Goal: Transaction & Acquisition: Purchase product/service

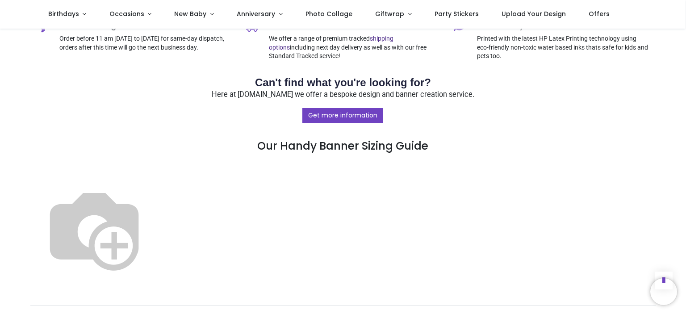
scroll to position [446, 0]
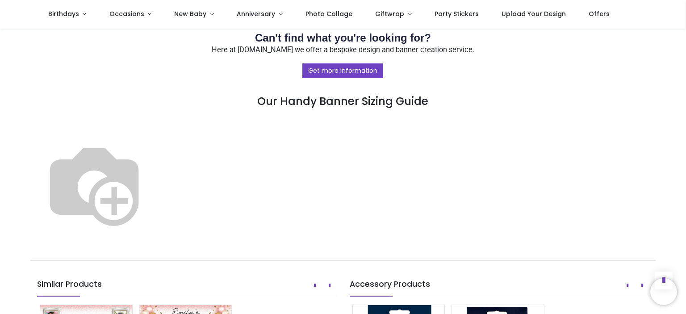
click at [151, 203] on img at bounding box center [94, 184] width 114 height 114
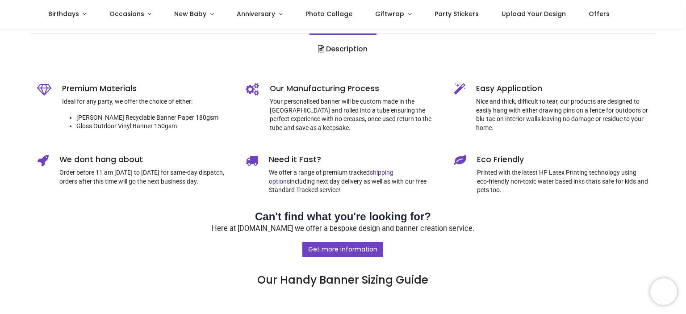
scroll to position [0, 0]
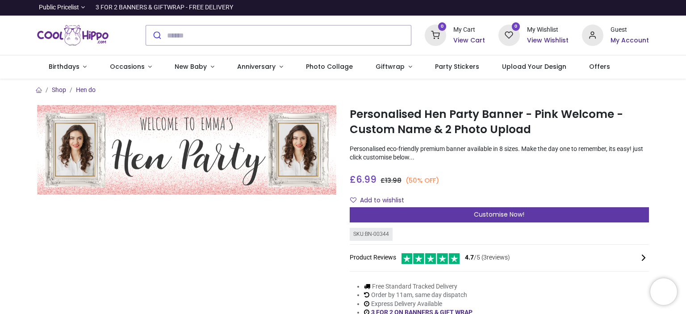
click at [470, 210] on div "Customise Now!" at bounding box center [499, 214] width 299 height 15
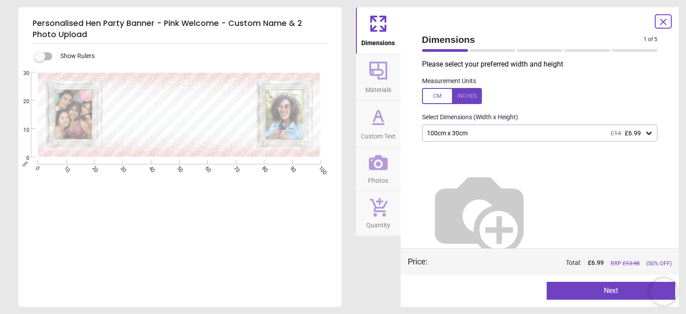
click at [520, 134] on div "100cm x 30cm £14 £6.99" at bounding box center [535, 133] width 219 height 8
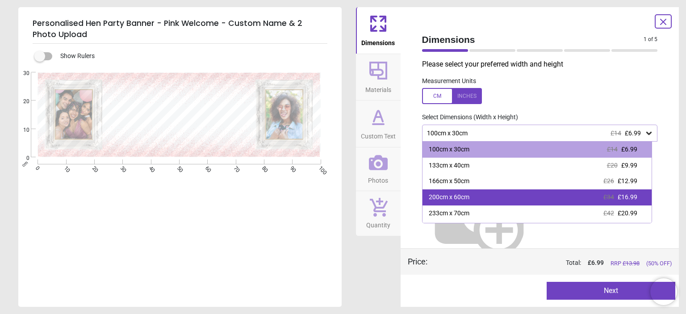
click at [480, 197] on div "200cm x 60cm £34 £16.99" at bounding box center [536, 197] width 229 height 16
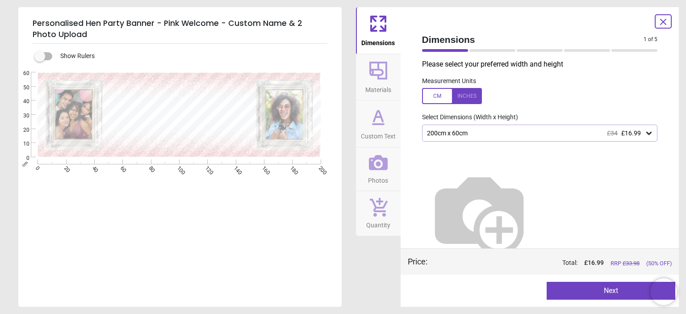
click at [584, 285] on button "Next" at bounding box center [610, 291] width 129 height 18
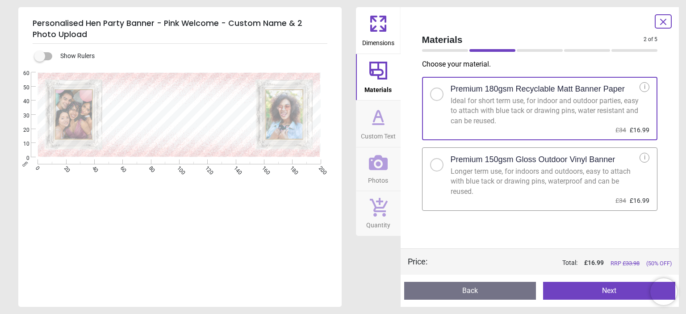
click at [523, 183] on div "Longer term use, for indoors and outdoors, easy to attach with blue tack or dra…" at bounding box center [544, 182] width 189 height 30
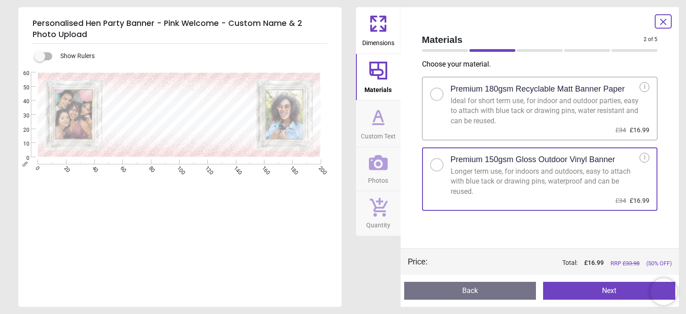
click at [585, 291] on button "Next" at bounding box center [609, 291] width 132 height 18
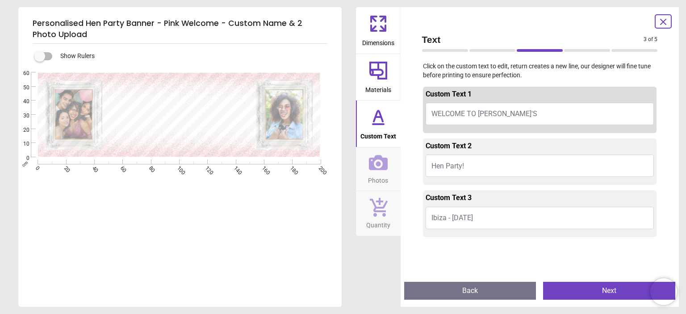
click at [491, 118] on span "WELCOME TO EMILY'S" at bounding box center [484, 113] width 106 height 8
click at [513, 116] on button "WELCOME TO EMILY'S" at bounding box center [539, 114] width 229 height 22
click at [511, 113] on button "WELCOME TO EMILY'S" at bounding box center [539, 114] width 229 height 22
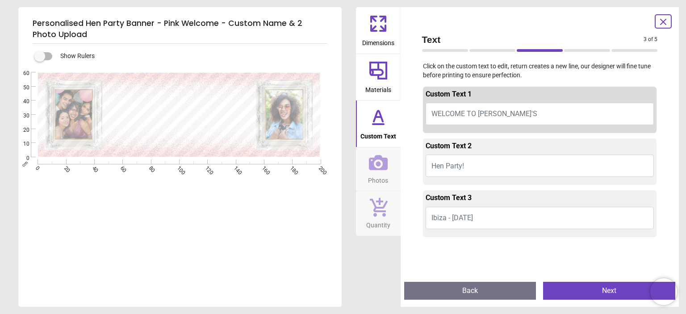
click at [510, 112] on button "WELCOME TO EMILY'S" at bounding box center [539, 114] width 229 height 22
type textarea "**********"
click at [495, 221] on button "Ibiza - July 2025" at bounding box center [539, 218] width 229 height 22
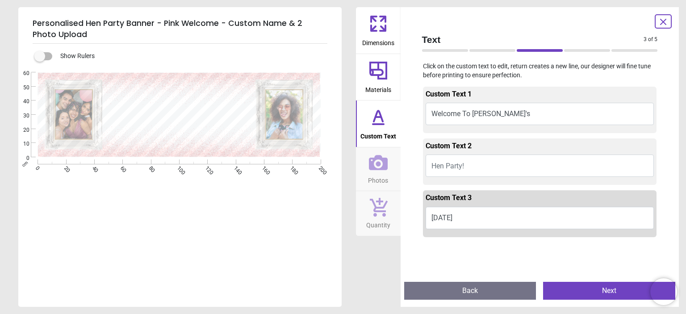
click at [439, 217] on button "12.09.2025" at bounding box center [539, 218] width 229 height 22
click at [151, 136] on textarea "**********" at bounding box center [178, 138] width 113 height 19
type textarea "**********"
click at [198, 235] on div "**********" at bounding box center [178, 229] width 321 height 314
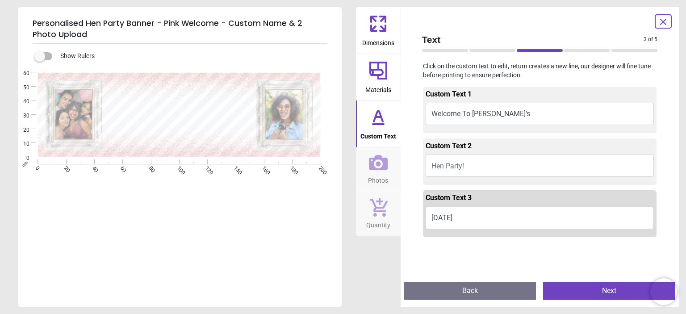
click at [580, 295] on button "Next" at bounding box center [609, 291] width 132 height 18
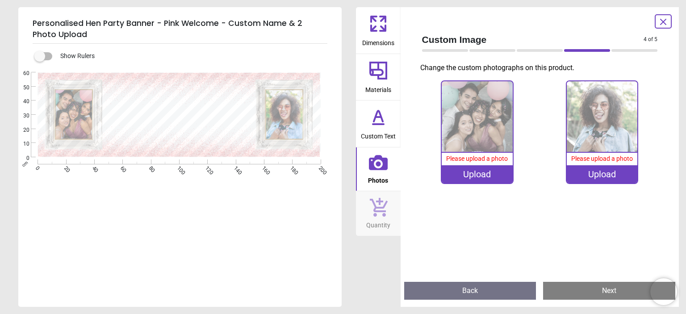
click at [383, 122] on icon at bounding box center [377, 116] width 21 height 21
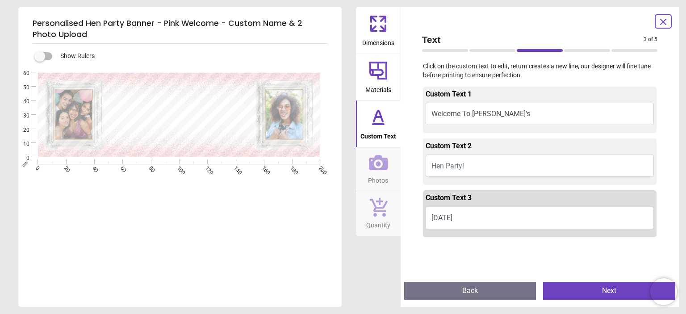
click at [568, 291] on button "Next" at bounding box center [609, 291] width 132 height 18
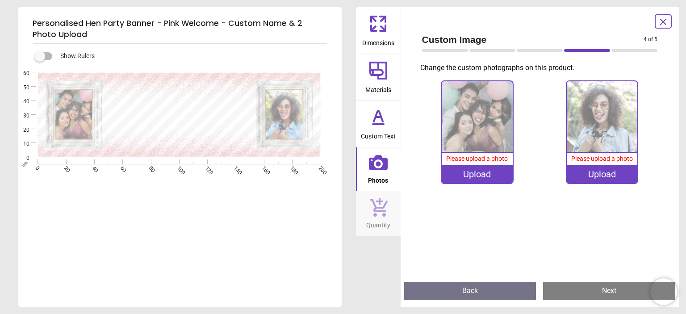
click at [488, 177] on div "Upload" at bounding box center [477, 174] width 71 height 18
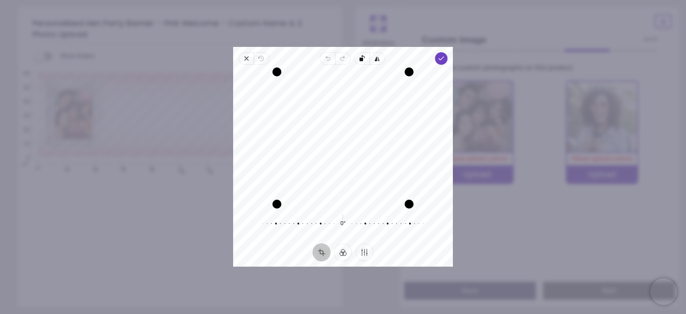
drag, startPoint x: 346, startPoint y: 130, endPoint x: 346, endPoint y: 141, distance: 10.7
click at [346, 141] on div "Recenter" at bounding box center [342, 138] width 205 height 132
click at [440, 58] on polyline "button" at bounding box center [441, 58] width 5 height 3
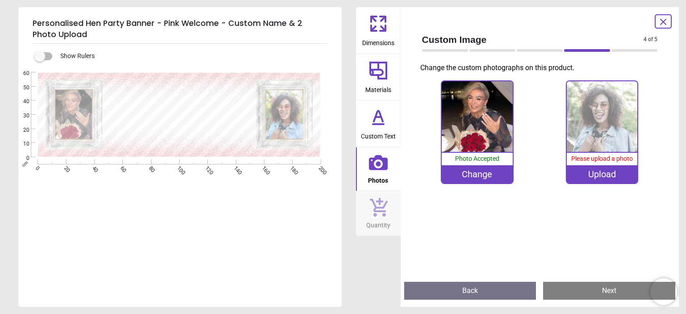
click at [246, 215] on div "**********" at bounding box center [178, 166] width 321 height 188
click at [618, 174] on div "Upload" at bounding box center [602, 174] width 71 height 18
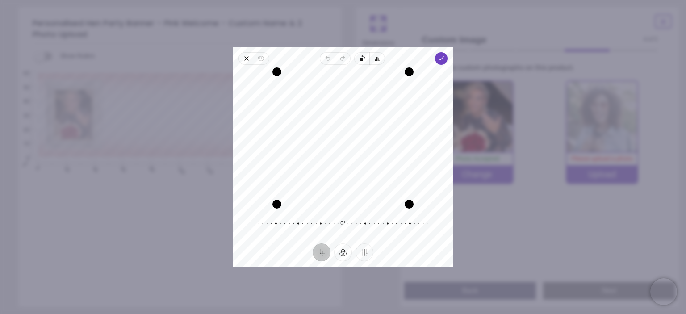
click at [366, 155] on div "Recenter" at bounding box center [342, 138] width 205 height 132
click at [436, 60] on span "Done" at bounding box center [441, 58] width 13 height 13
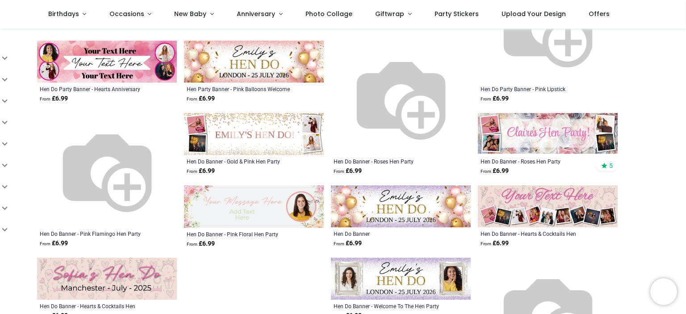
scroll to position [357, 0]
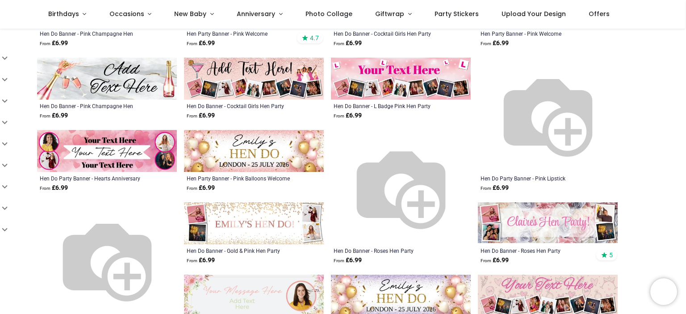
scroll to position [179, 0]
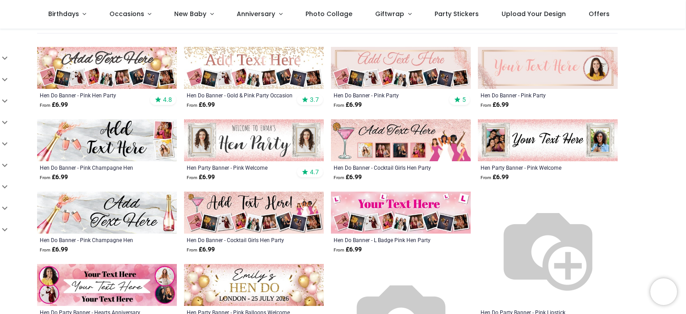
scroll to position [45, 0]
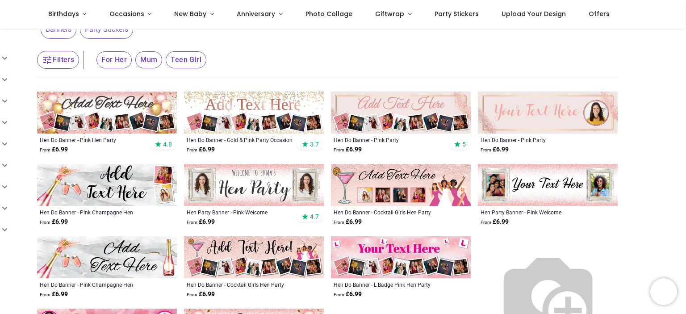
click at [111, 107] on img at bounding box center [107, 113] width 140 height 42
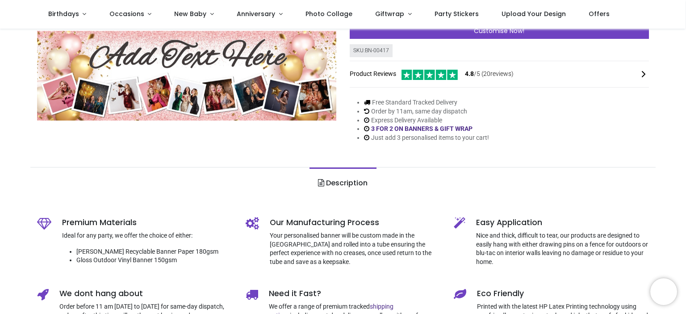
scroll to position [45, 0]
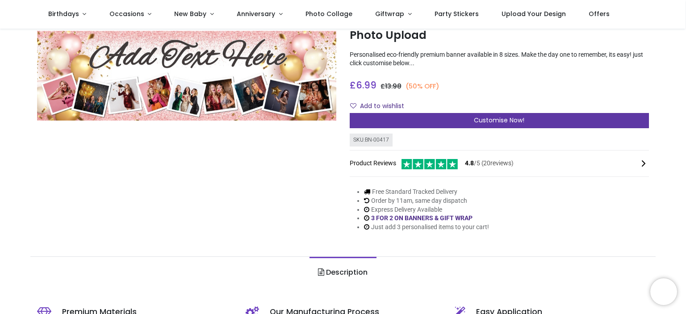
click at [470, 119] on div "Customise Now!" at bounding box center [499, 120] width 299 height 15
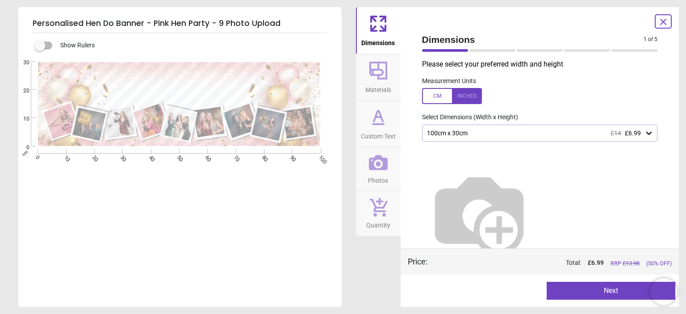
click at [467, 133] on div "100cm x 30cm £14 £6.99" at bounding box center [535, 133] width 219 height 8
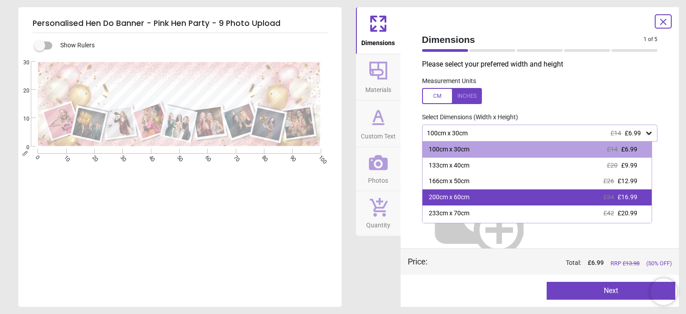
click at [467, 196] on div "200cm x 60cm" at bounding box center [449, 197] width 41 height 9
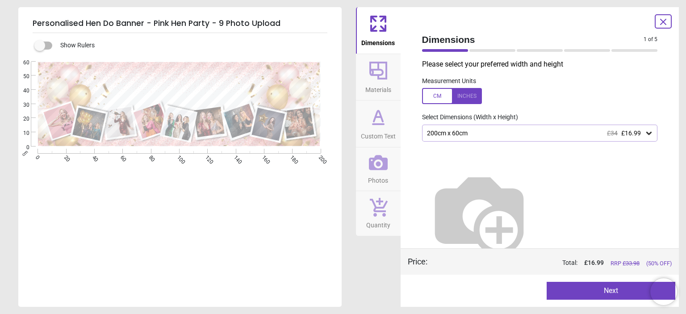
click at [583, 289] on button "Next" at bounding box center [610, 291] width 129 height 18
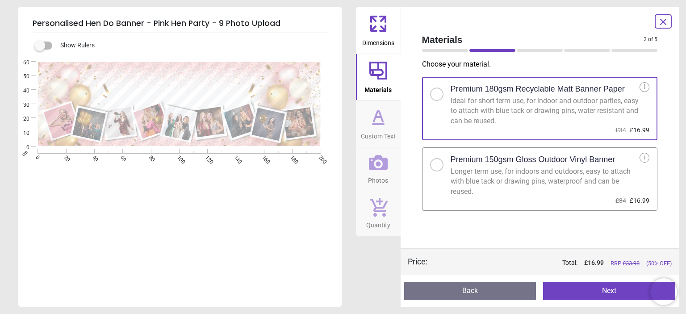
click at [544, 180] on div "Longer term use, for indoors and outdoors, easy to attach with blue tack or dra…" at bounding box center [544, 182] width 189 height 30
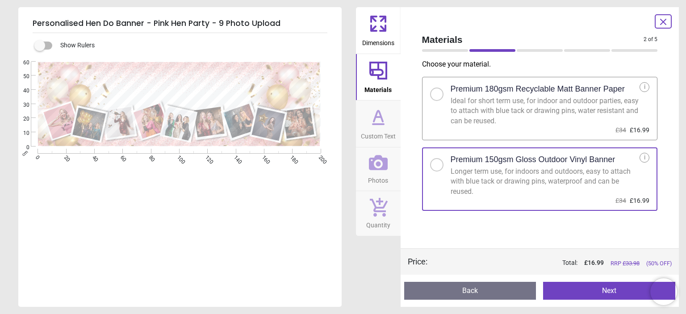
click at [587, 291] on button "Next" at bounding box center [609, 291] width 132 height 18
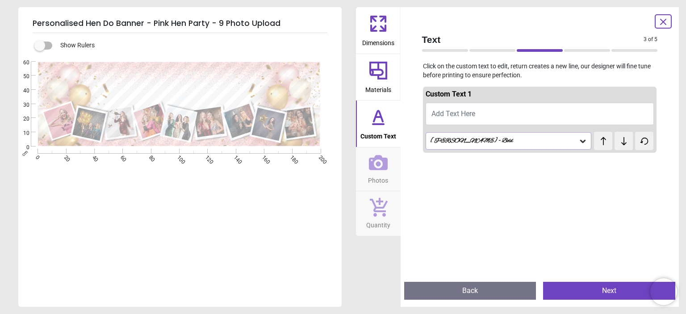
click at [458, 111] on span "Add Text Here" at bounding box center [453, 113] width 44 height 8
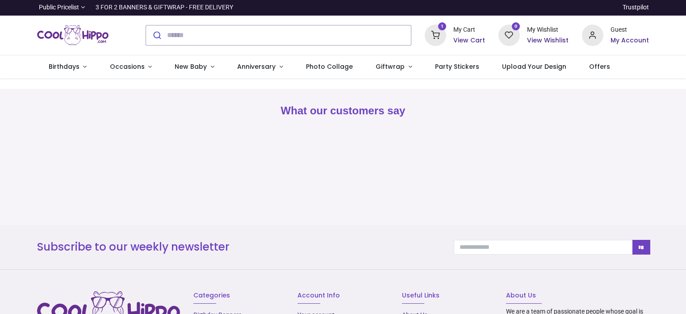
click at [443, 37] on icon at bounding box center [435, 35] width 21 height 21
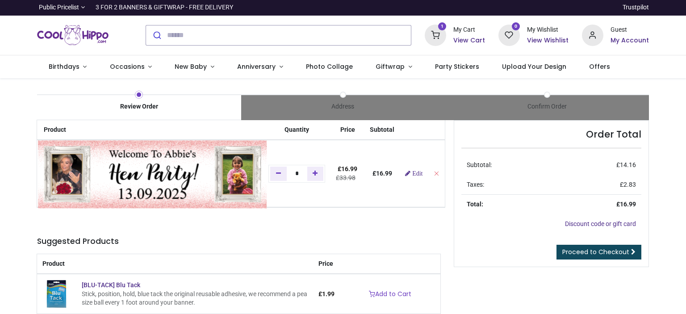
click at [71, 160] on img at bounding box center [152, 175] width 229 height 69
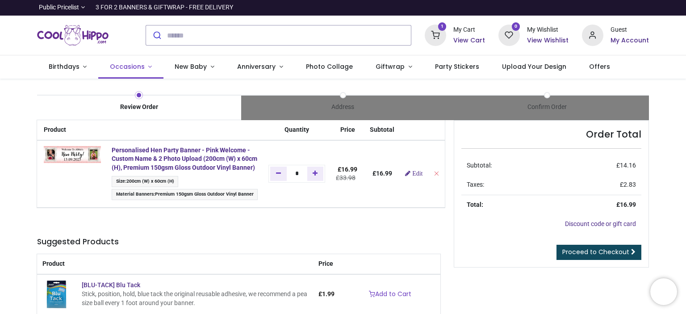
click at [142, 65] on span "Occasions" at bounding box center [128, 66] width 37 height 9
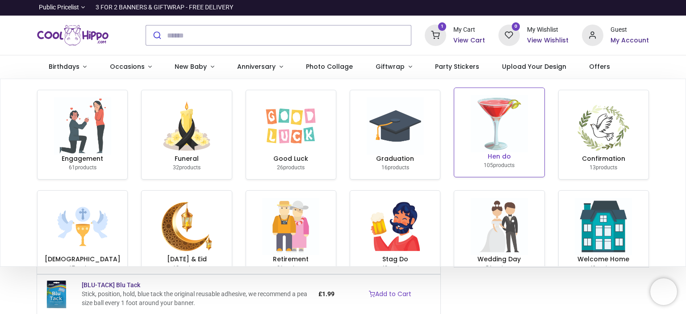
click at [497, 120] on img at bounding box center [499, 123] width 57 height 57
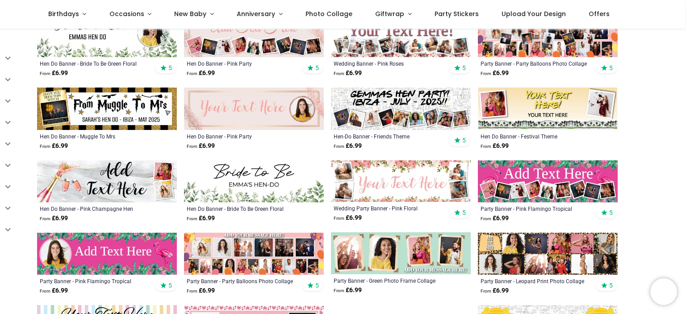
scroll to position [313, 0]
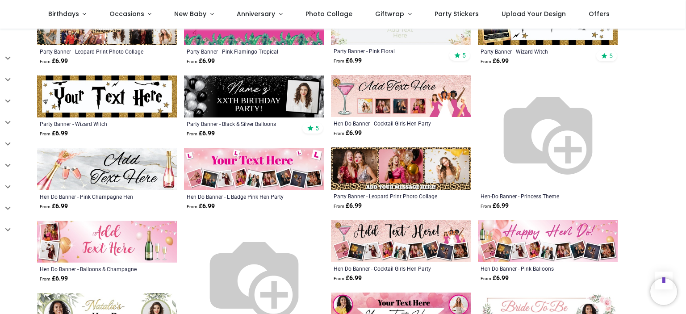
scroll to position [848, 0]
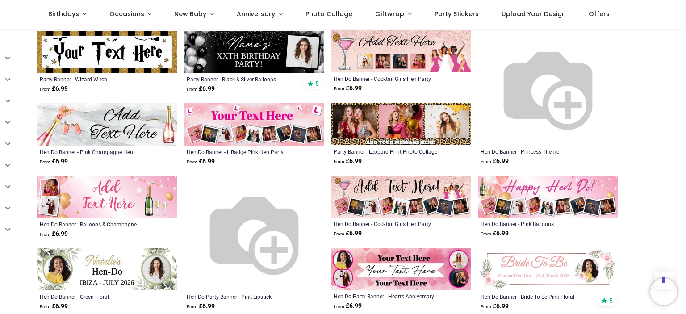
click at [389, 199] on img at bounding box center [401, 196] width 140 height 42
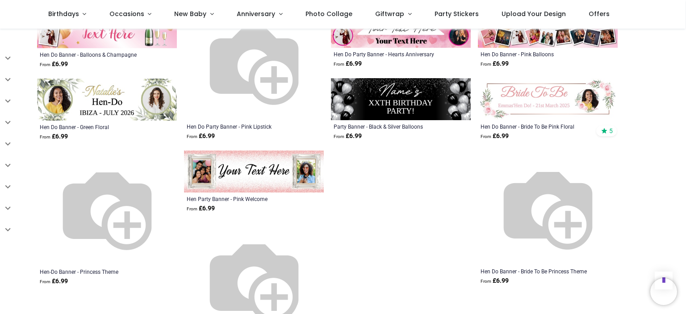
scroll to position [625, 0]
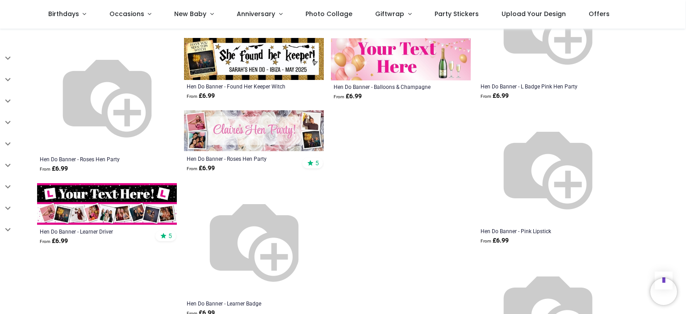
scroll to position [1027, 0]
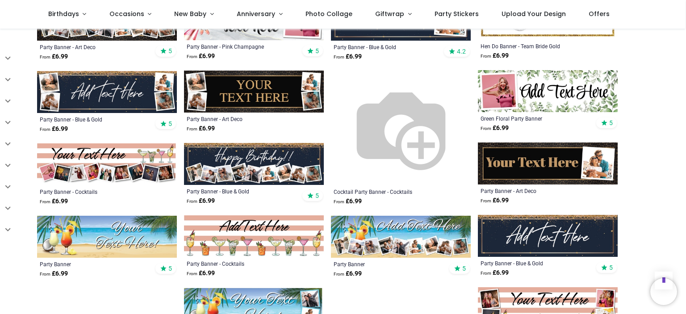
scroll to position [1384, 0]
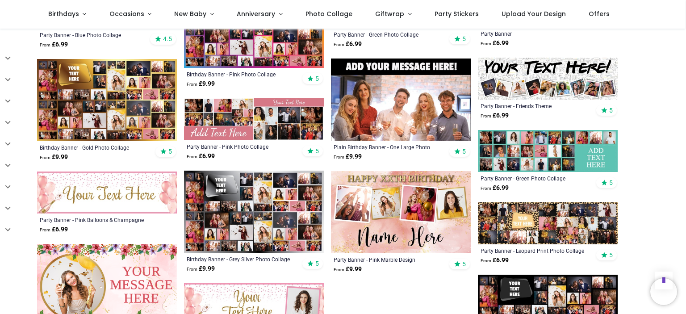
scroll to position [1830, 0]
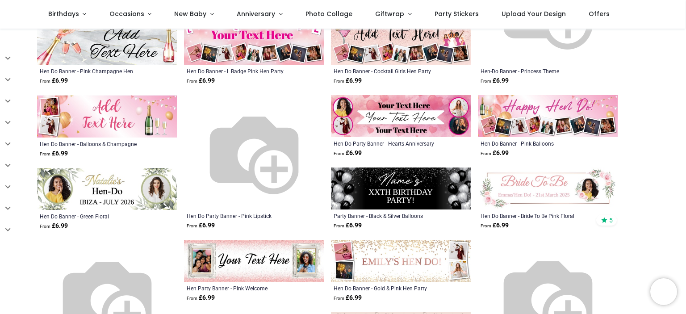
scroll to position [357, 0]
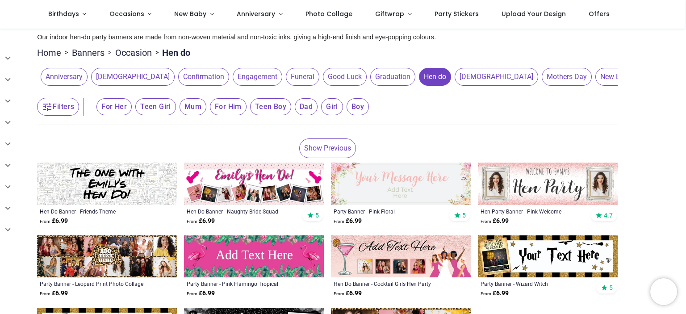
scroll to position [45, 0]
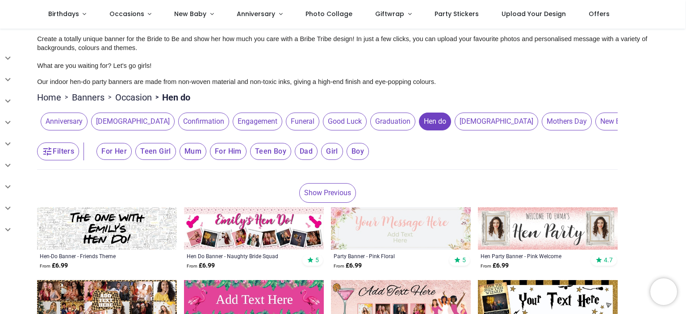
click at [339, 196] on link "Show Previous" at bounding box center [327, 193] width 57 height 20
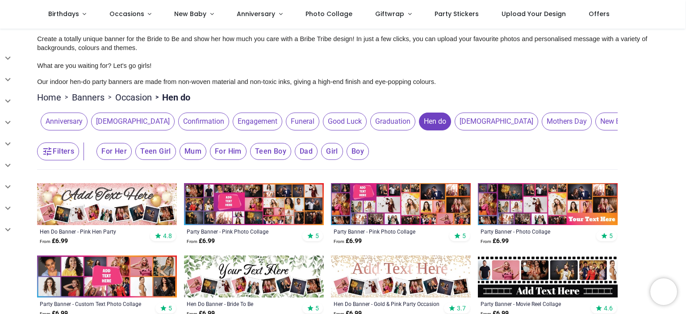
scroll to position [89, 0]
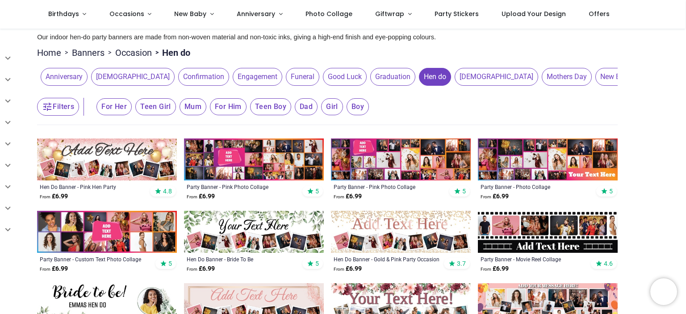
click at [421, 230] on img at bounding box center [401, 232] width 140 height 42
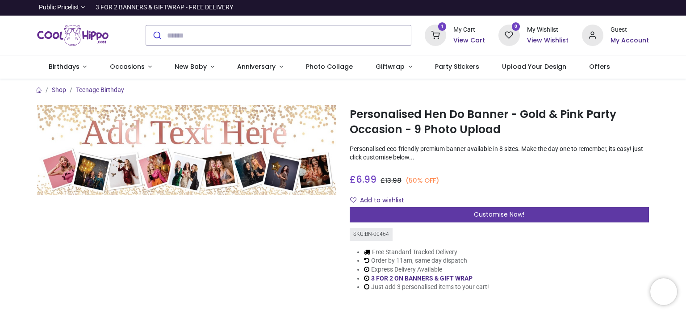
click at [446, 217] on div "Customise Now!" at bounding box center [499, 214] width 299 height 15
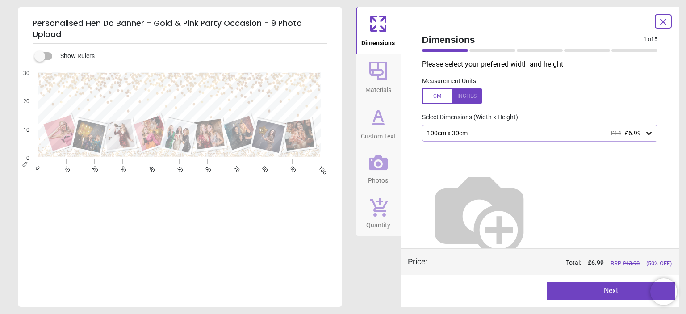
click at [465, 132] on div "100cm x 30cm £14 £6.99" at bounding box center [535, 133] width 219 height 8
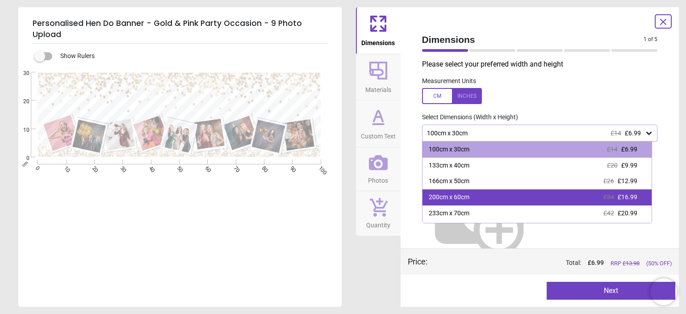
click at [458, 196] on div "200cm x 60cm" at bounding box center [449, 197] width 41 height 9
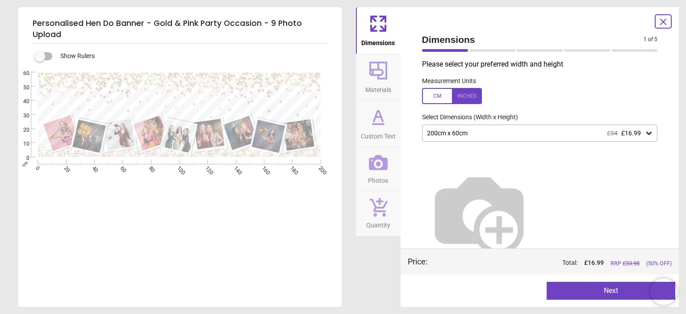
click at [592, 292] on button "Next" at bounding box center [610, 291] width 129 height 18
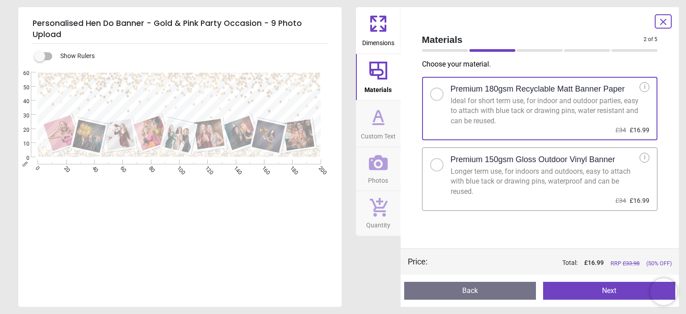
click at [492, 171] on div "Longer term use, for indoors and outdoors, easy to attach with blue tack or dra…" at bounding box center [544, 182] width 189 height 30
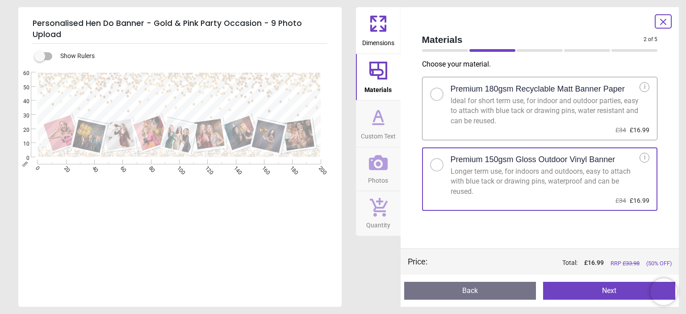
click at [599, 294] on button "Next" at bounding box center [609, 291] width 132 height 18
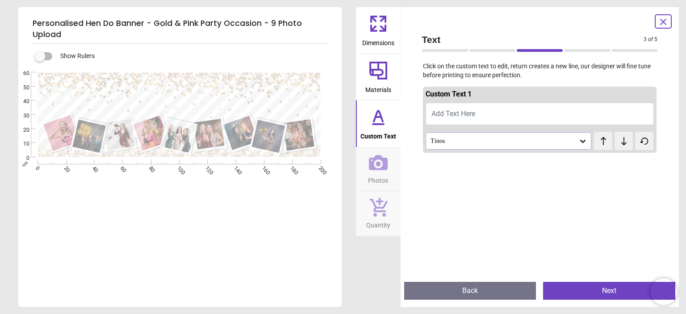
click at [479, 116] on button "Add Text Here" at bounding box center [539, 114] width 229 height 22
type textarea "**********"
click at [460, 137] on div "Tinos" at bounding box center [503, 141] width 149 height 8
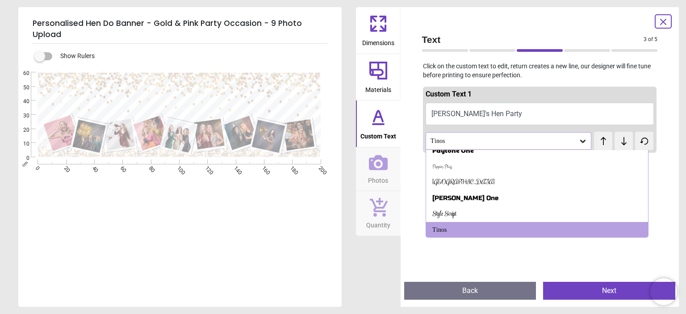
scroll to position [389, 0]
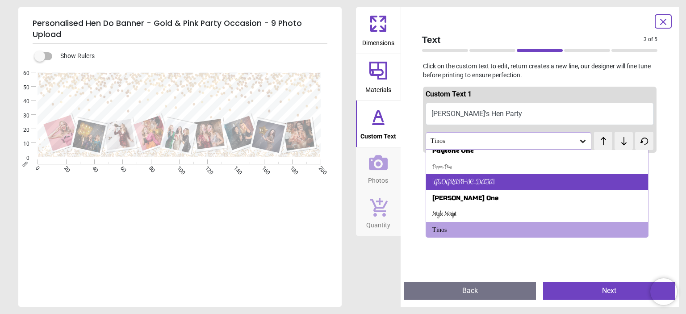
click at [464, 181] on div "Rochester" at bounding box center [537, 182] width 222 height 16
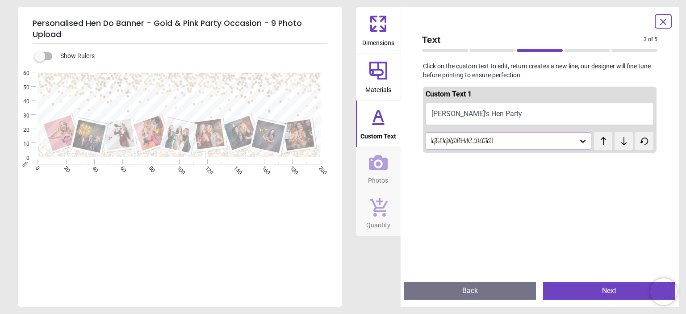
click at [469, 140] on div "Rochester" at bounding box center [503, 141] width 149 height 8
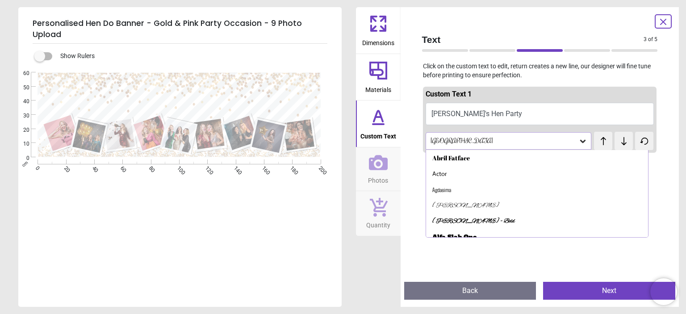
scroll to position [342, 0]
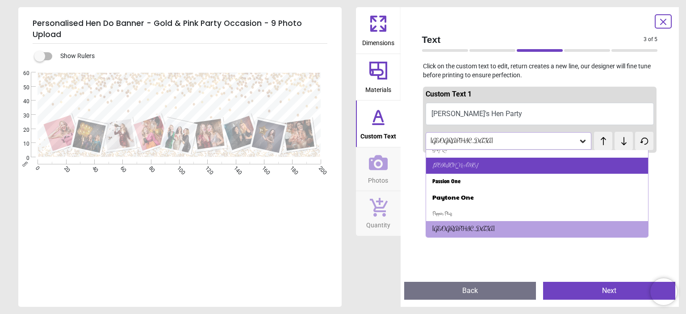
click at [470, 167] on div "Gwendolyn" at bounding box center [537, 166] width 222 height 16
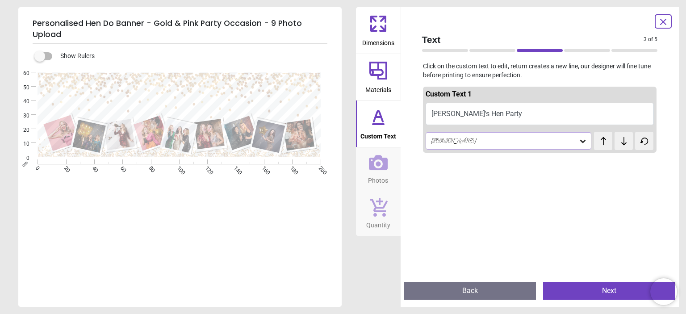
click at [582, 287] on button "Next" at bounding box center [609, 291] width 132 height 18
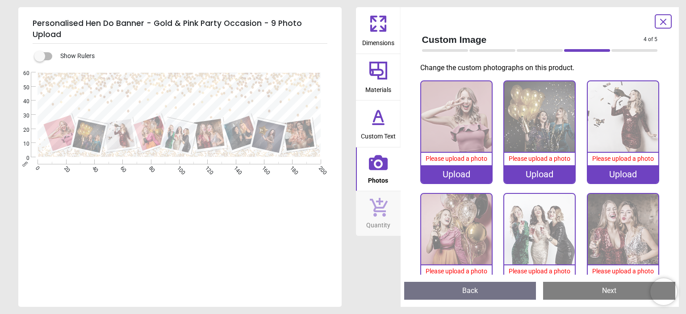
click at [451, 177] on div "Upload" at bounding box center [456, 174] width 71 height 18
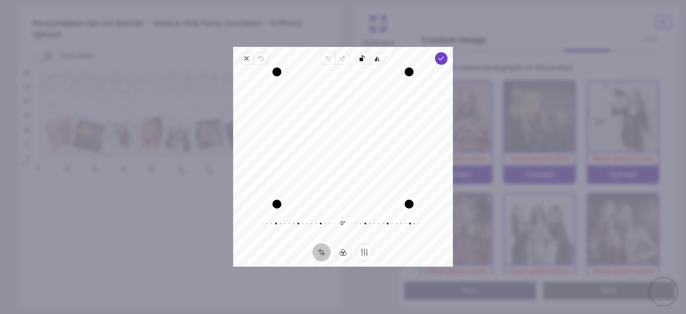
click at [354, 162] on div "Recenter" at bounding box center [342, 138] width 205 height 132
click at [438, 57] on icon "button" at bounding box center [441, 58] width 7 height 7
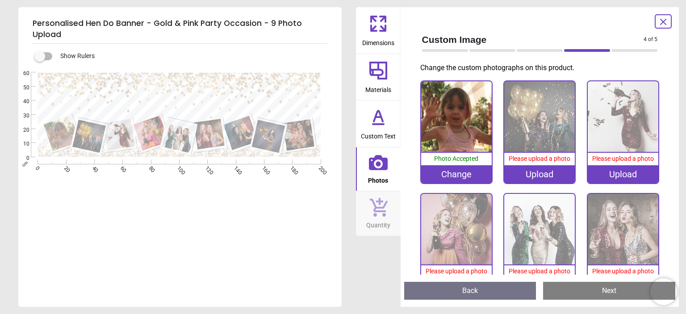
click at [538, 174] on div "Upload" at bounding box center [539, 174] width 71 height 18
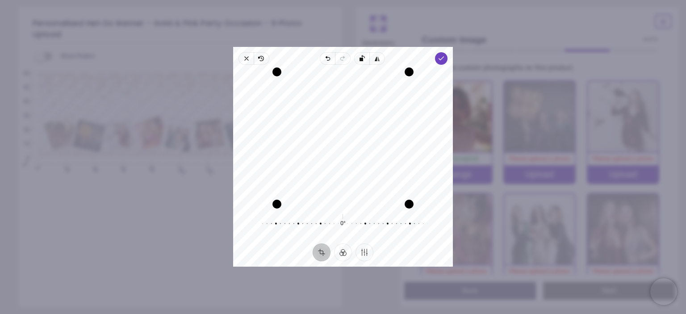
drag, startPoint x: 350, startPoint y: 154, endPoint x: 364, endPoint y: 146, distance: 16.2
click at [364, 146] on div "Recenter" at bounding box center [342, 138] width 205 height 132
click at [439, 58] on icon "button" at bounding box center [441, 58] width 7 height 7
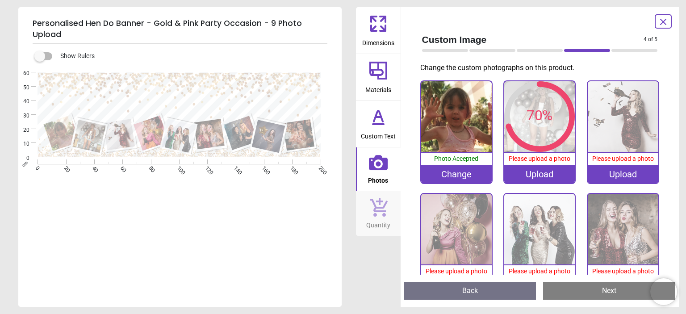
click at [625, 172] on div "Upload" at bounding box center [623, 174] width 71 height 18
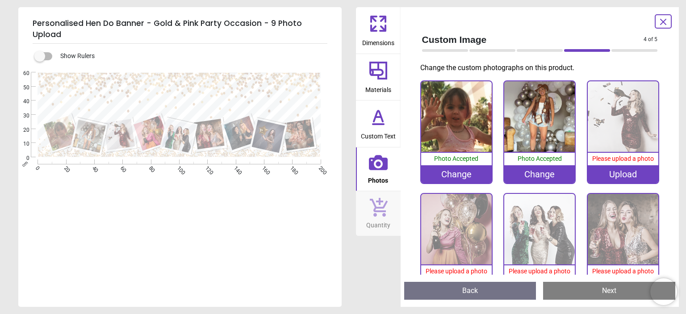
click at [617, 172] on div "Upload" at bounding box center [623, 174] width 71 height 18
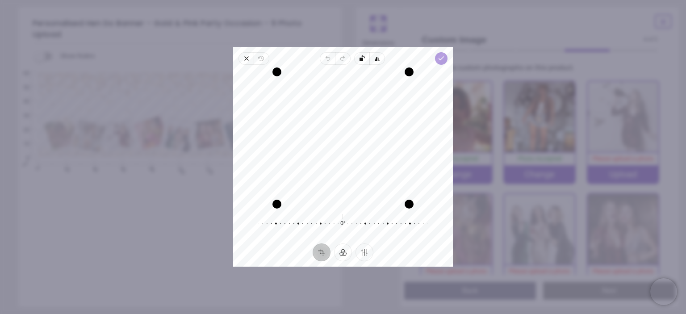
click at [438, 61] on icon "button" at bounding box center [441, 58] width 7 height 7
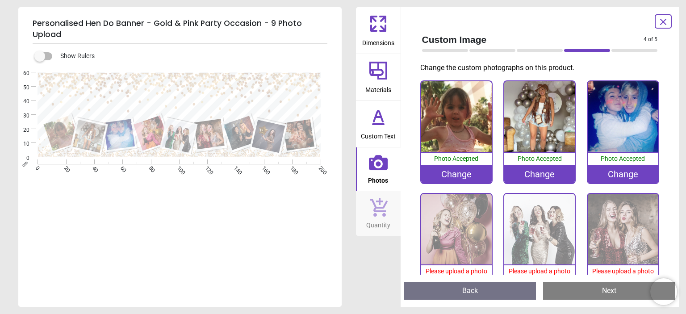
scroll to position [45, 0]
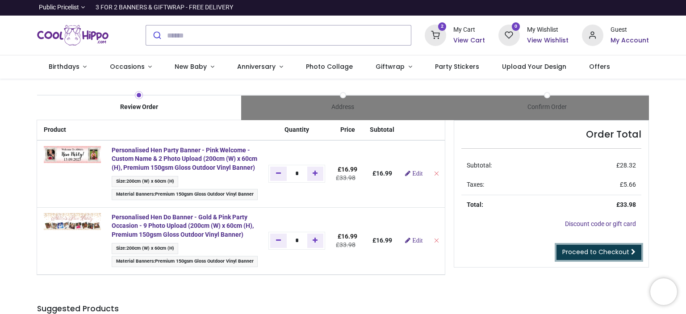
click at [571, 248] on span "Proceed to Checkout" at bounding box center [595, 251] width 67 height 9
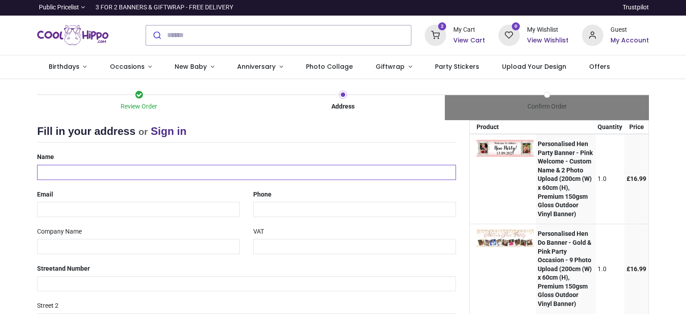
click at [182, 167] on input "text" at bounding box center [246, 172] width 419 height 15
select select "***"
type input "**********"
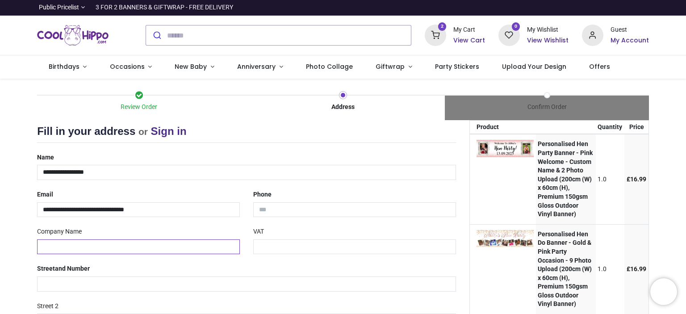
type input "**********"
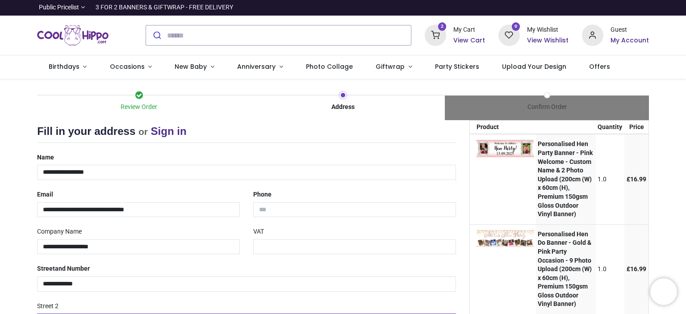
type input "**********"
type input "*********"
type input "*******"
select select "***"
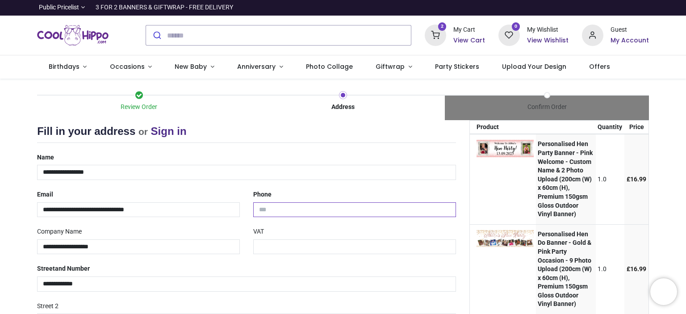
click at [279, 213] on input "tel" at bounding box center [354, 209] width 203 height 15
type input "**********"
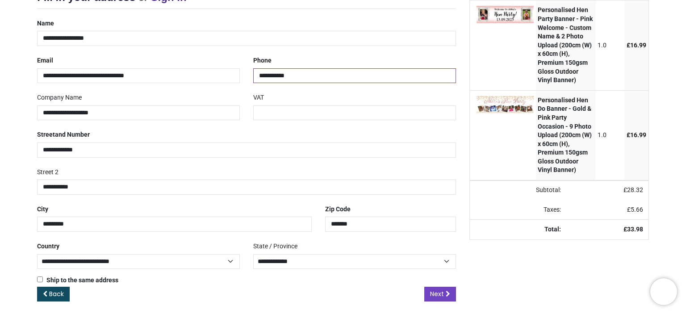
scroll to position [138, 0]
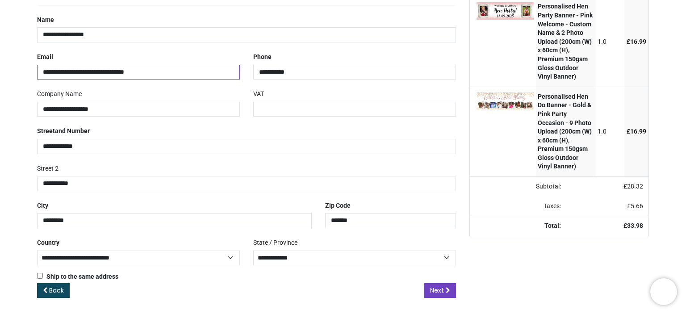
drag, startPoint x: 154, startPoint y: 72, endPoint x: 34, endPoint y: 62, distance: 120.5
click at [34, 62] on div "**********" at bounding box center [138, 65] width 216 height 30
type input "**********"
drag, startPoint x: 113, startPoint y: 105, endPoint x: 32, endPoint y: 105, distance: 80.4
click at [32, 105] on div "**********" at bounding box center [138, 102] width 216 height 30
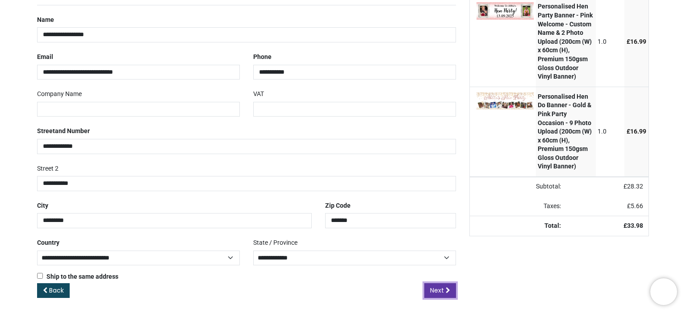
click at [437, 288] on span "Next" at bounding box center [437, 290] width 14 height 9
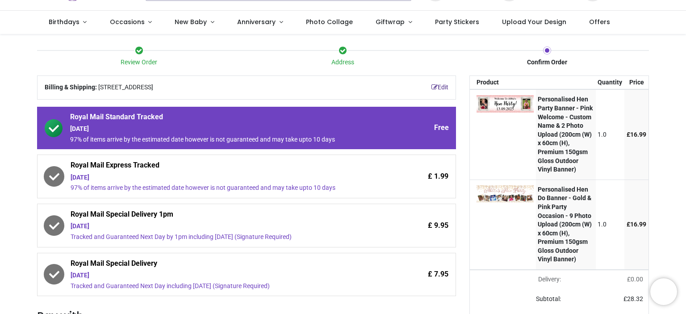
scroll to position [89, 0]
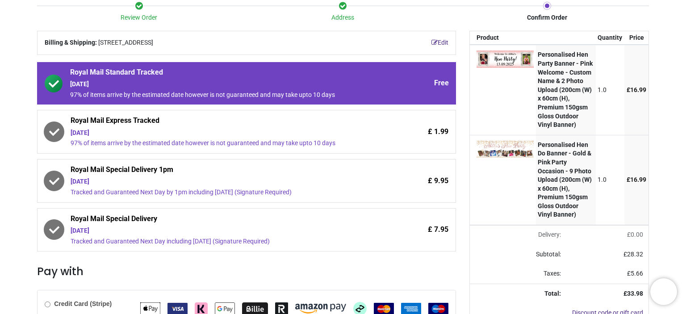
click at [153, 232] on div "[DATE]" at bounding box center [222, 230] width 302 height 9
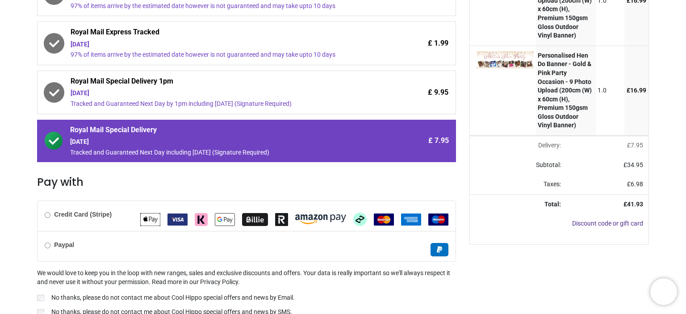
scroll to position [217, 0]
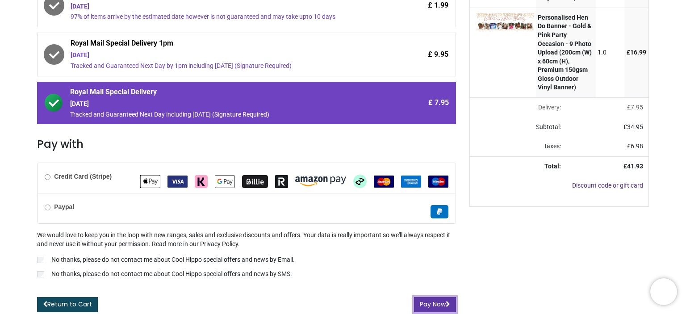
click at [435, 300] on button "Pay Now" at bounding box center [435, 304] width 42 height 15
